Goal: Task Accomplishment & Management: Manage account settings

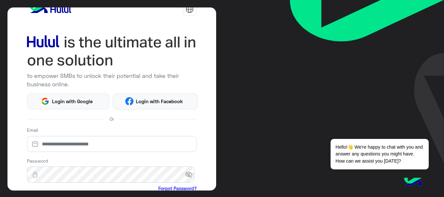
scroll to position [32, 0]
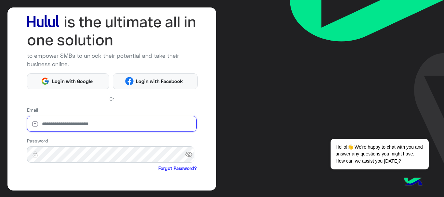
type input "**********"
click at [126, 122] on input "**********" at bounding box center [112, 124] width 170 height 16
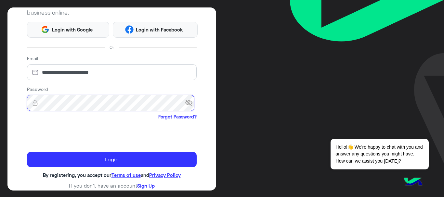
scroll to position [86, 0]
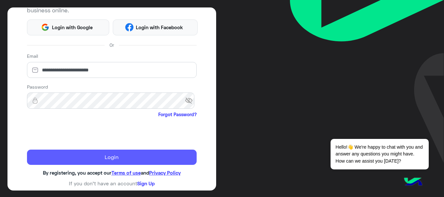
click at [97, 157] on button "Login" at bounding box center [112, 158] width 170 height 16
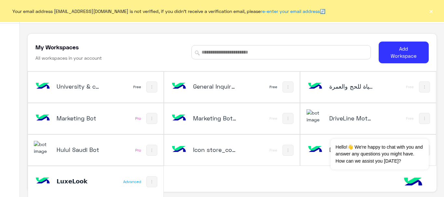
click at [429, 14] on button "×" at bounding box center [431, 11] width 6 height 6
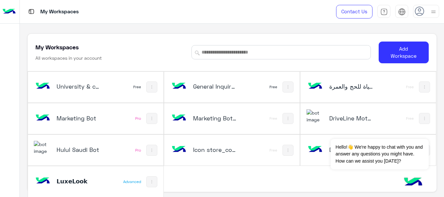
click at [73, 150] on h5 "Hulul Saudi Bot" at bounding box center [79, 150] width 45 height 8
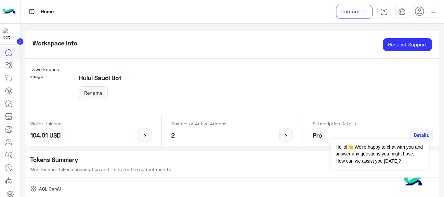
click at [156, 42] on div "Workspace Info Request Support" at bounding box center [232, 45] width 414 height 28
click at [9, 196] on icon at bounding box center [10, 195] width 8 height 8
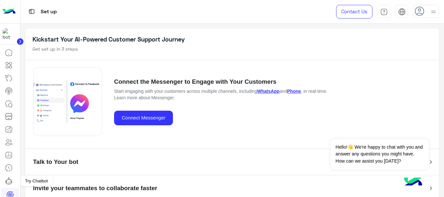
click at [11, 181] on icon at bounding box center [9, 181] width 8 height 8
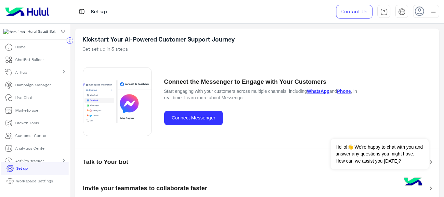
click at [33, 182] on p "Workspace Settings" at bounding box center [34, 181] width 37 height 6
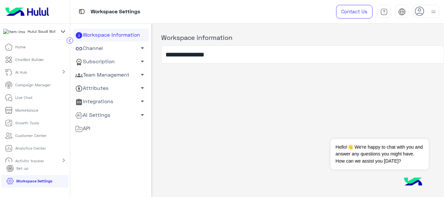
click at [96, 49] on link "Channel arrow_drop_down" at bounding box center [111, 48] width 76 height 13
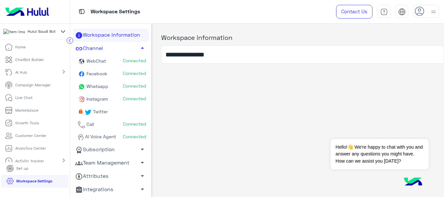
click at [103, 75] on span "Facebook" at bounding box center [96, 74] width 22 height 6
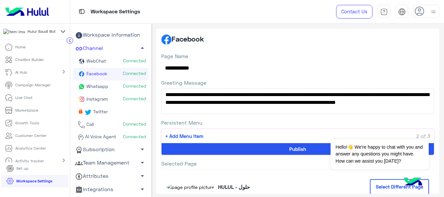
click at [103, 99] on span "Instagram" at bounding box center [96, 99] width 23 height 6
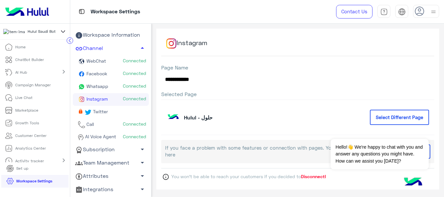
click at [97, 61] on span "WebChat" at bounding box center [95, 61] width 21 height 6
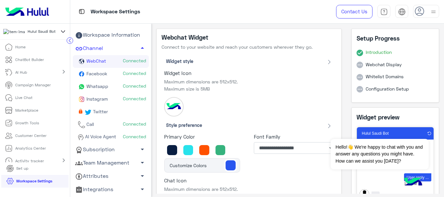
click at [100, 75] on span "Facebook" at bounding box center [96, 74] width 22 height 6
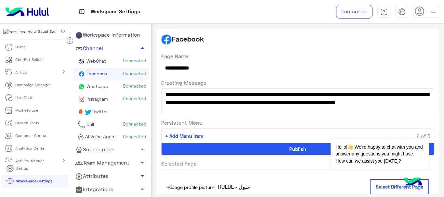
click at [100, 76] on span "Facebook" at bounding box center [96, 74] width 22 height 6
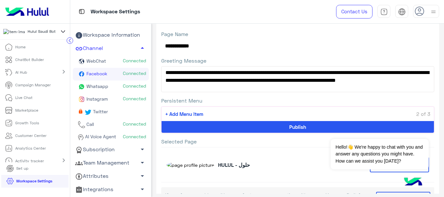
scroll to position [32, 0]
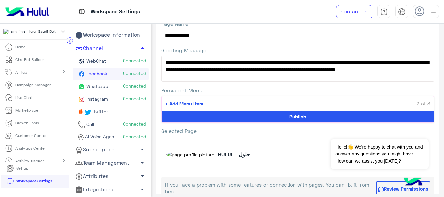
click at [91, 86] on span "Whatsapp" at bounding box center [96, 86] width 23 height 6
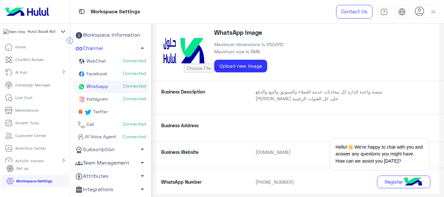
click at [103, 101] on span "Instagram" at bounding box center [96, 99] width 23 height 6
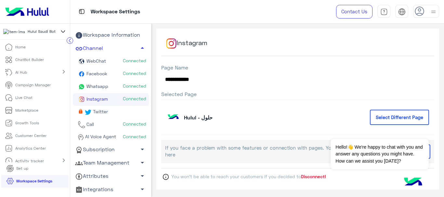
scroll to position [0, 0]
click at [278, 38] on div "Instagram" at bounding box center [297, 44] width 273 height 23
